Goal: Communication & Community: Answer question/provide support

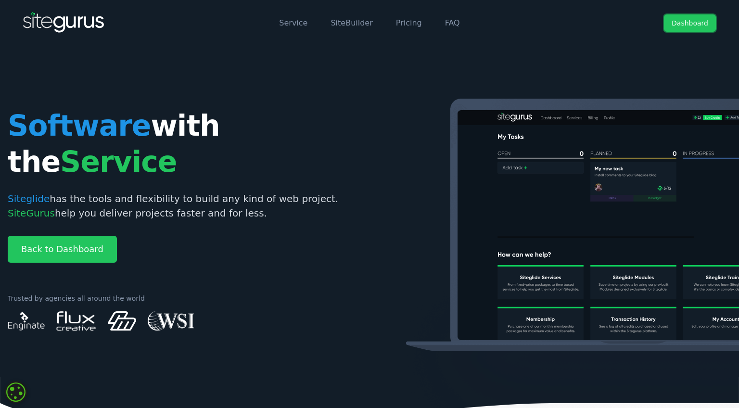
click at [687, 27] on link "Dashboard" at bounding box center [690, 22] width 52 height 17
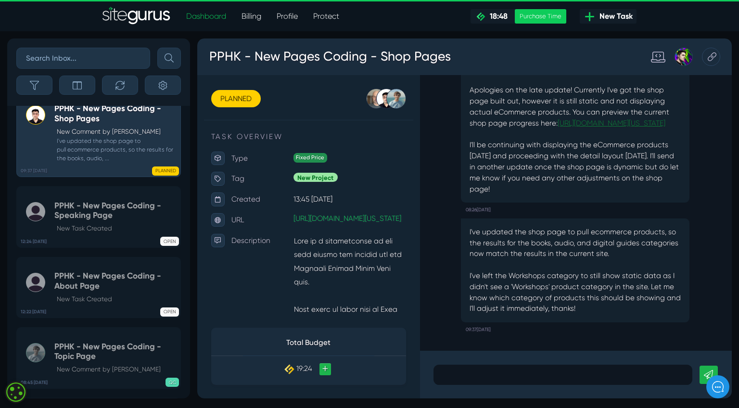
click at [577, 132] on link "[URL][DOMAIN_NAME][US_STATE]" at bounding box center [634, 127] width 114 height 9
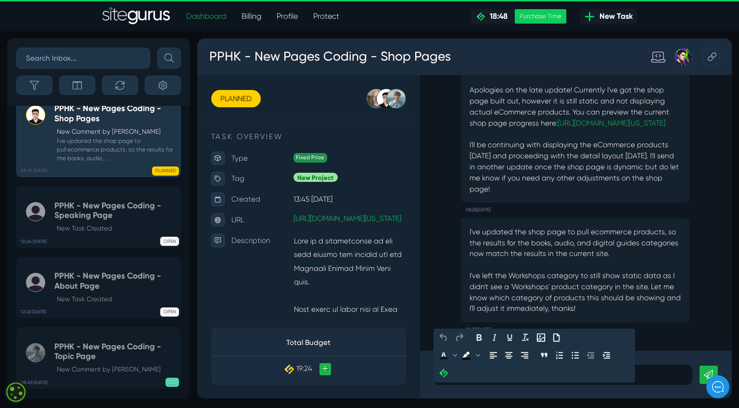
click at [529, 388] on p at bounding box center [582, 393] width 258 height 12
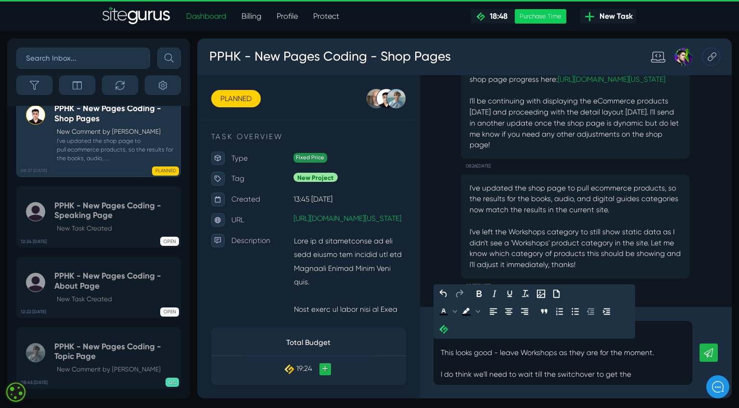
click at [549, 392] on p "Hi [PERSON_NAME], This looks good - leave Workshops as they are for the moment.…" at bounding box center [582, 369] width 258 height 58
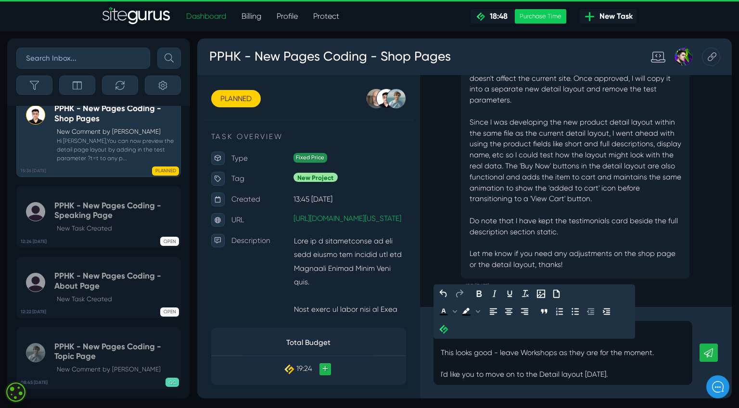
click at [579, 162] on p "Hi Devon, You can now preview the detail page layout by adding in the test para…" at bounding box center [595, 127] width 223 height 312
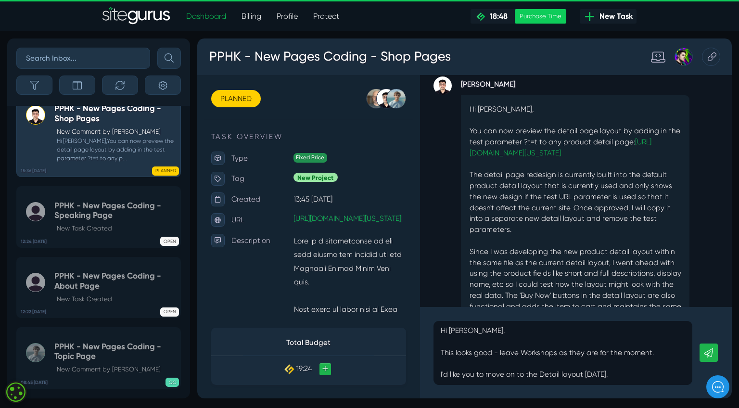
scroll to position [-138, 0]
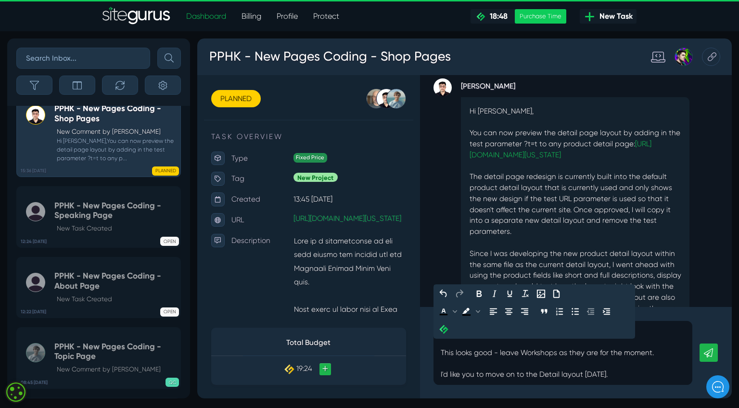
drag, startPoint x: 453, startPoint y: 346, endPoint x: 722, endPoint y: 446, distance: 286.8
click at [542, 408] on html "PPHK - New Pages Coding - Shop Pages PLANNED OPEN PLANNED IN PROGRESS QC REVIEW…" at bounding box center [478, 228] width 563 height 379
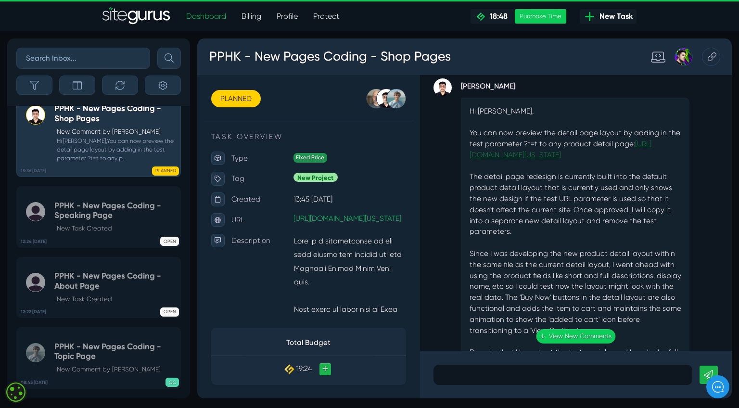
click at [558, 159] on link "[URL][DOMAIN_NAME][US_STATE]" at bounding box center [580, 155] width 192 height 21
click at [574, 160] on link "[URL][DOMAIN_NAME][US_STATE]" at bounding box center [580, 155] width 192 height 21
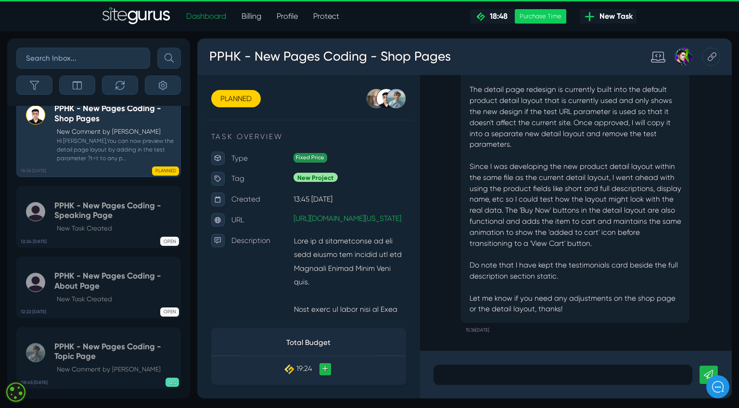
scroll to position [0, 0]
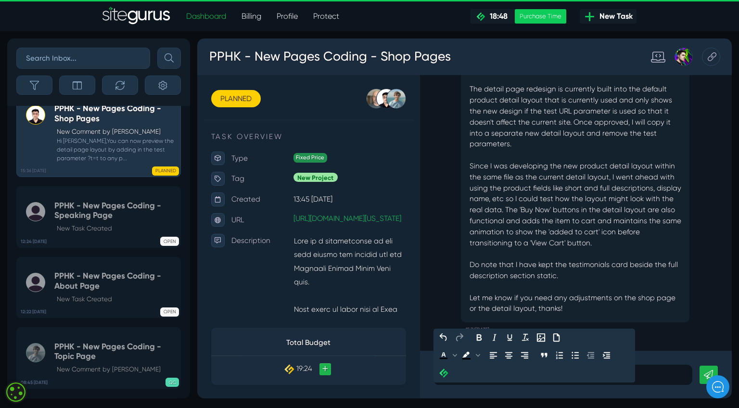
click at [553, 389] on p at bounding box center [582, 393] width 258 height 12
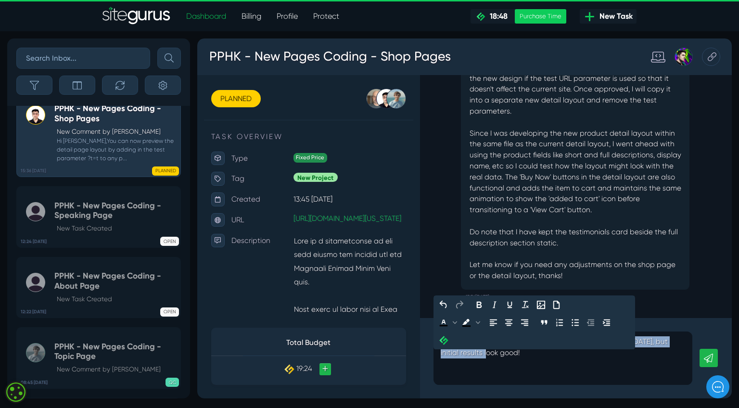
drag, startPoint x: 530, startPoint y: 359, endPoint x: 534, endPoint y: 372, distance: 13.6
click at [534, 372] on p "Got it - thanks [PERSON_NAME]! I'll have a look over this [DATE], but initial r…" at bounding box center [582, 375] width 258 height 46
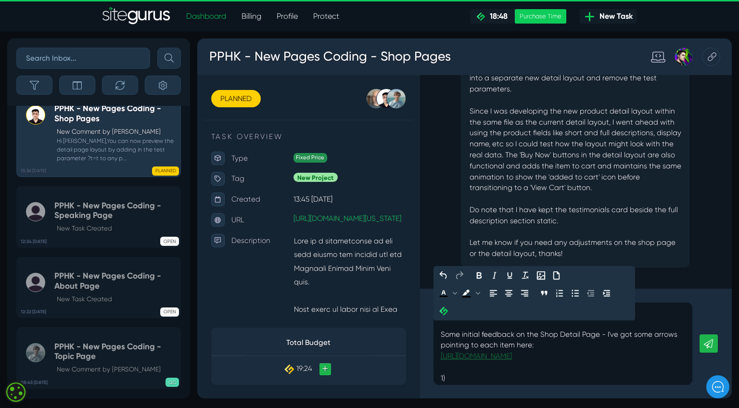
scroll to position [39, 0]
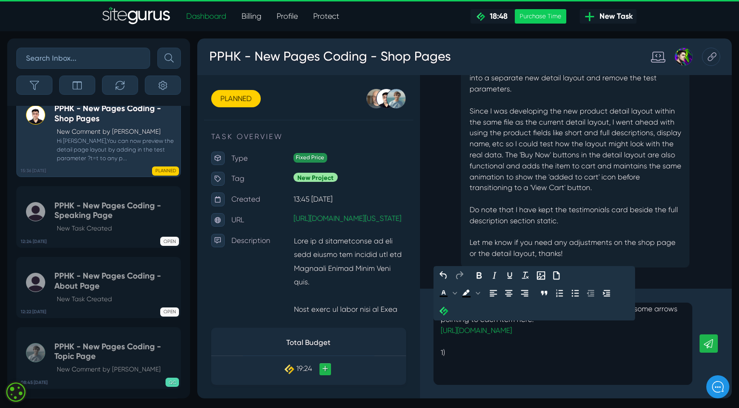
click at [503, 376] on p "Got it - thanks [PERSON_NAME]! Some initial feedback on the Shop Detail Page - …" at bounding box center [582, 347] width 258 height 104
click at [506, 369] on p "Got it - thanks [PERSON_NAME]! Some initial feedback on the Shop Detail Page - …" at bounding box center [582, 347] width 258 height 104
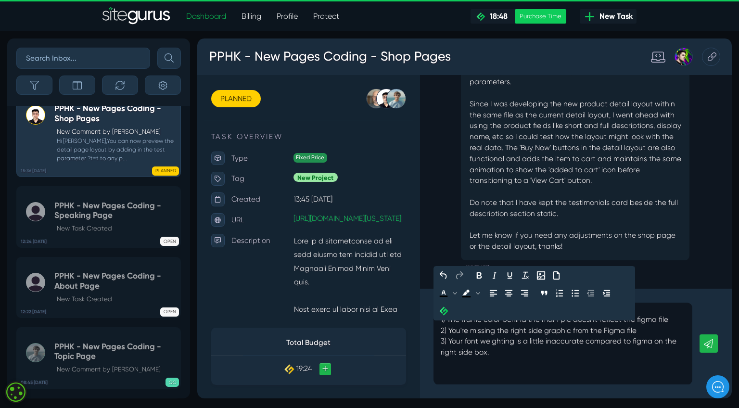
scroll to position [73, 0]
click at [732, 364] on link at bounding box center [735, 359] width 19 height 19
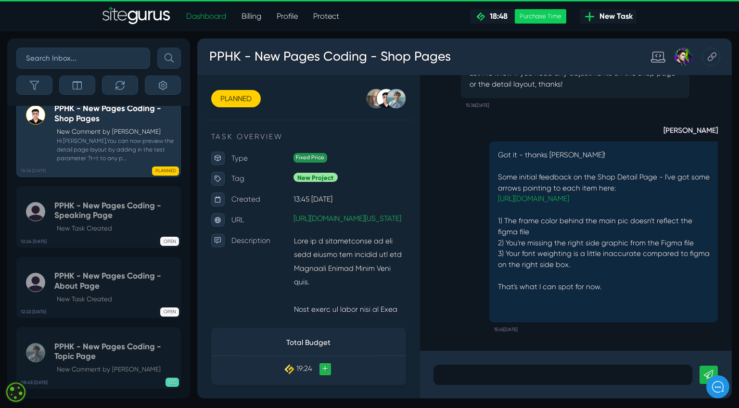
scroll to position [0, 0]
click at [485, 399] on div at bounding box center [582, 392] width 272 height 21
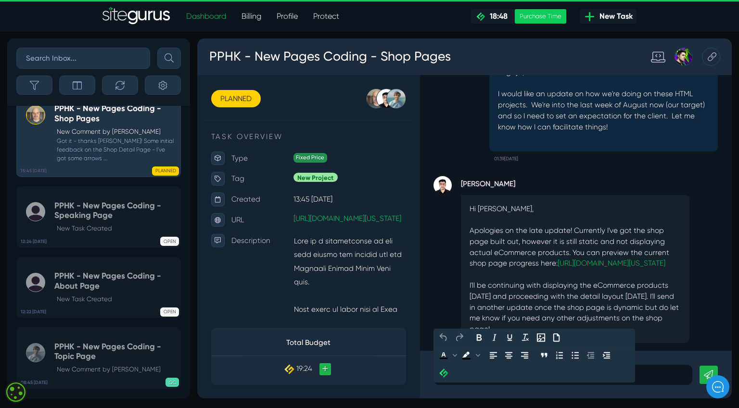
scroll to position [-764, 0]
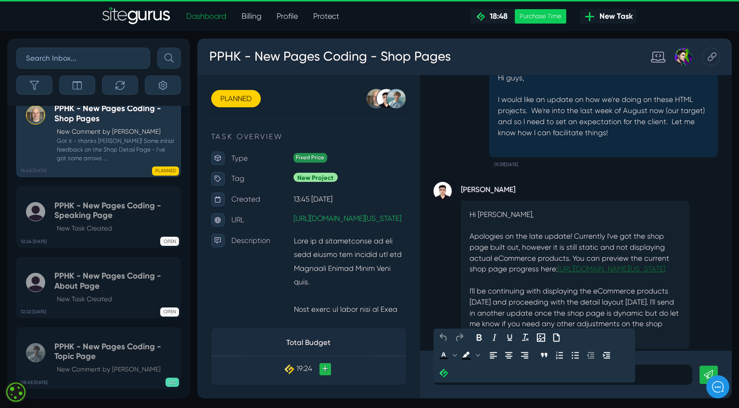
click at [577, 277] on link "[URL][DOMAIN_NAME][US_STATE]" at bounding box center [634, 281] width 114 height 9
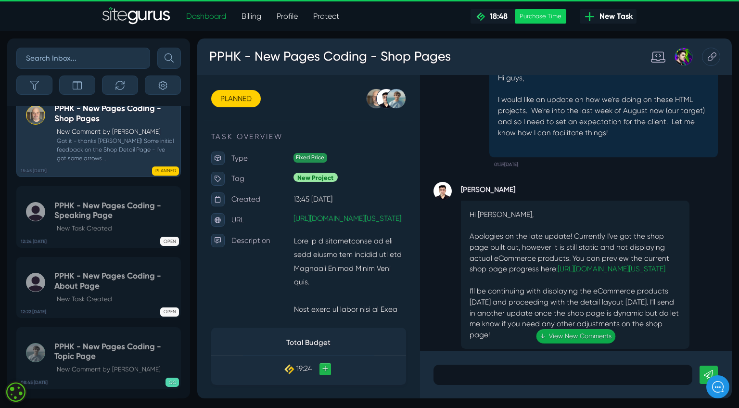
click at [588, 351] on link "↓ View New Comments" at bounding box center [596, 352] width 84 height 15
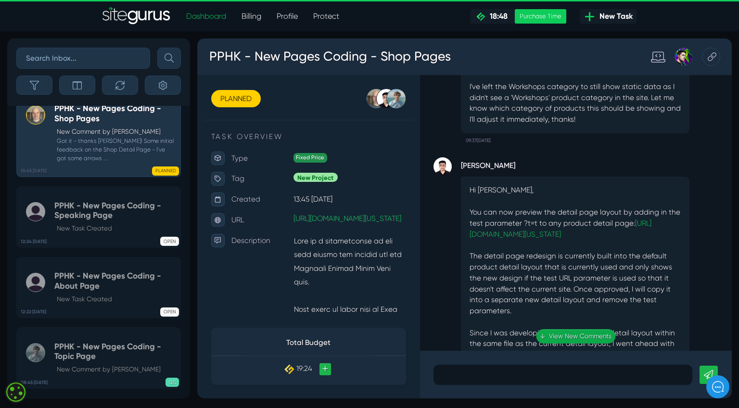
scroll to position [0, 0]
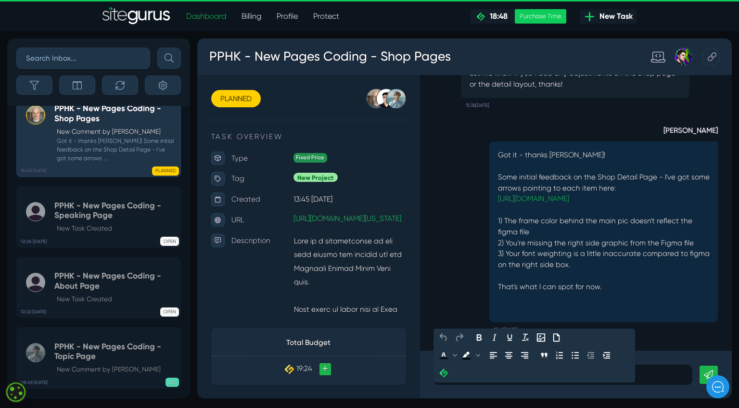
click at [515, 394] on p at bounding box center [582, 393] width 258 height 12
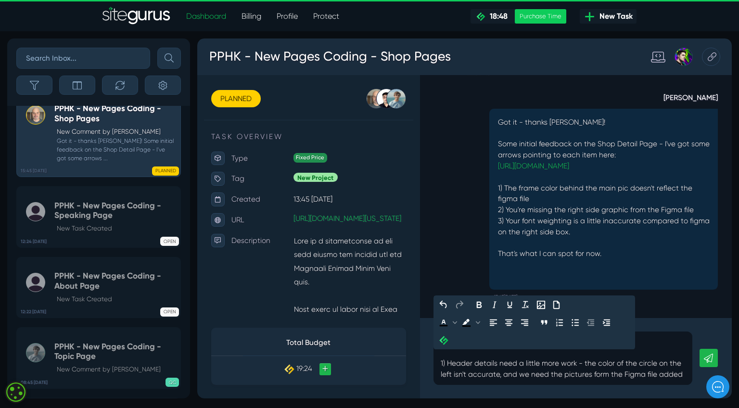
click at [573, 393] on p "Hi [PERSON_NAME] - here's feedback for the Shop Page: 1) Header details need a …" at bounding box center [582, 375] width 258 height 46
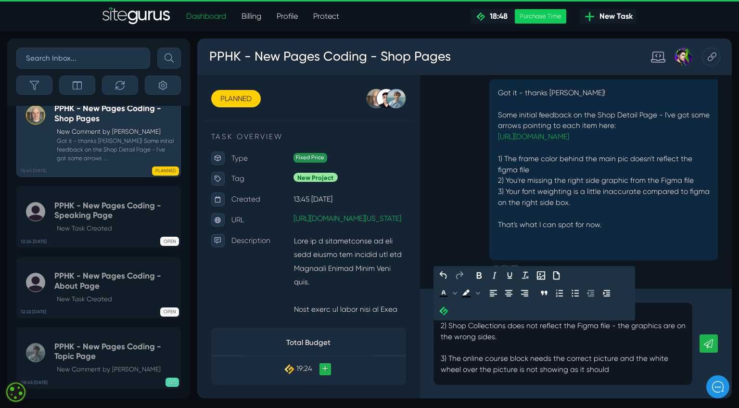
scroll to position [78, 0]
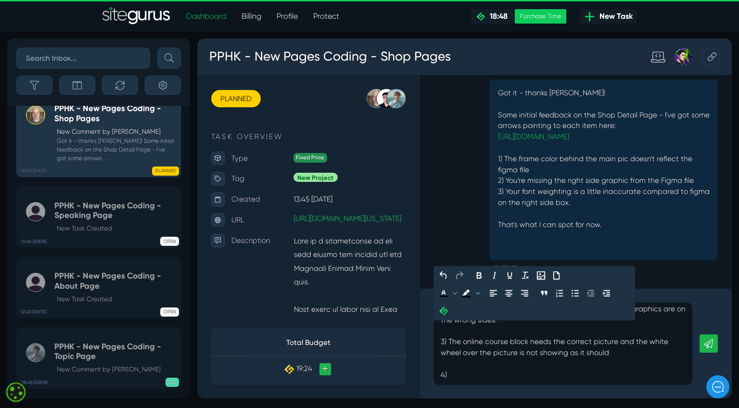
click at [462, 396] on p "Hi [PERSON_NAME] - here's feedback for the Shop Page: 1) Header details need a …" at bounding box center [582, 323] width 258 height 150
click at [616, 376] on p "Hi [PERSON_NAME] - here's feedback for the Shop Page: 1) Header details need a …" at bounding box center [582, 323] width 258 height 150
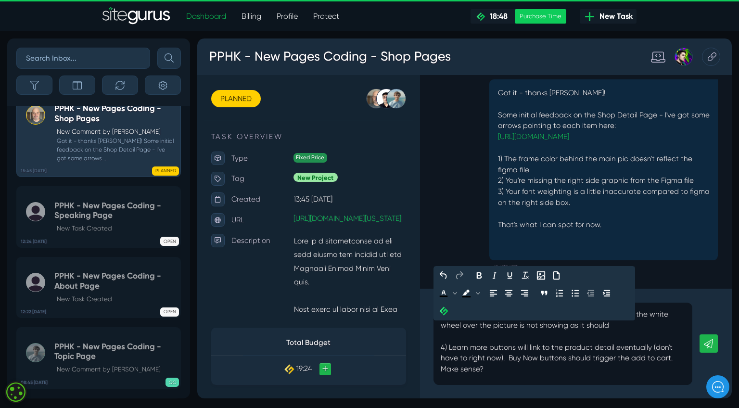
scroll to position [131, 0]
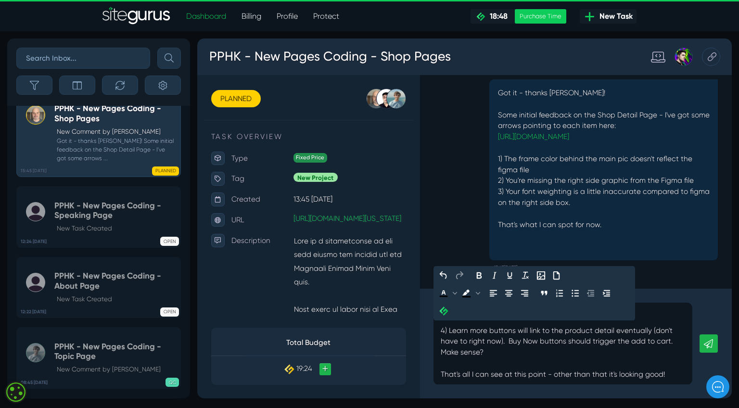
click at [695, 388] on p "Hi [PERSON_NAME] - here's feedback for the Shop Page: 1) Header details need a …" at bounding box center [582, 300] width 258 height 196
click at [735, 358] on icon at bounding box center [736, 360] width 10 height 10
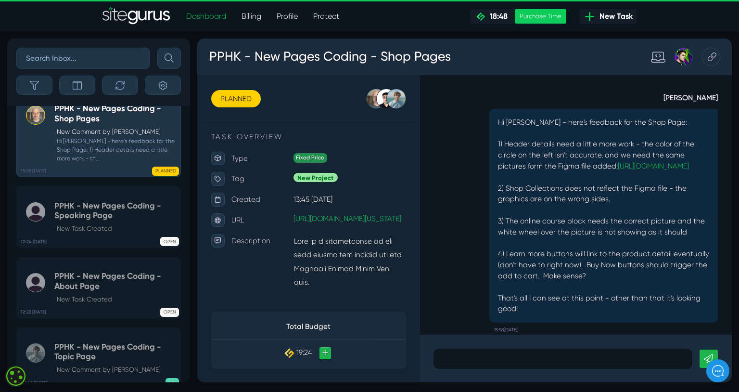
scroll to position [0, 0]
